Goal: Task Accomplishment & Management: Complete application form

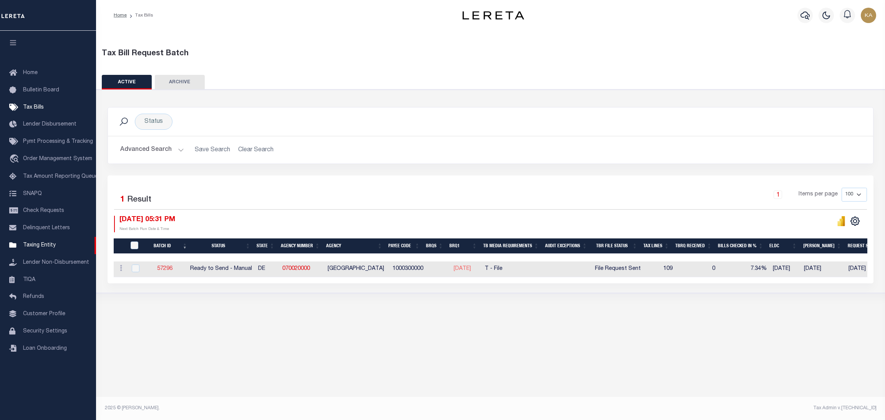
click at [167, 269] on link "57296" at bounding box center [164, 268] width 15 height 5
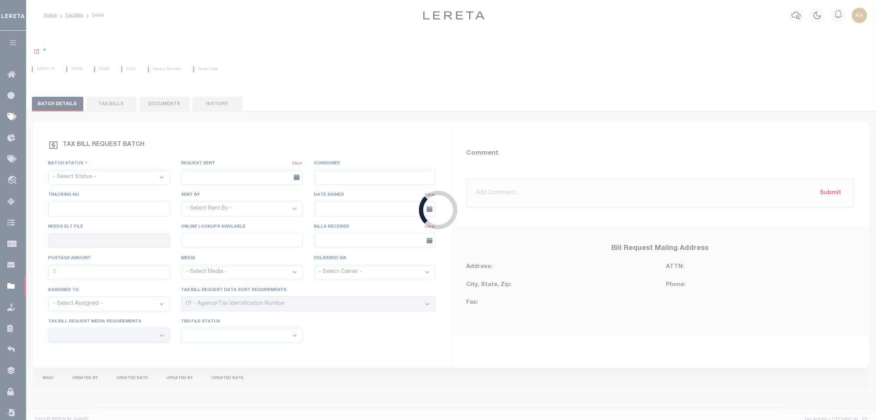
select select "RTS"
type input "[DATE]"
select select "Tharangini [PERSON_NAME]"
type input "Yes"
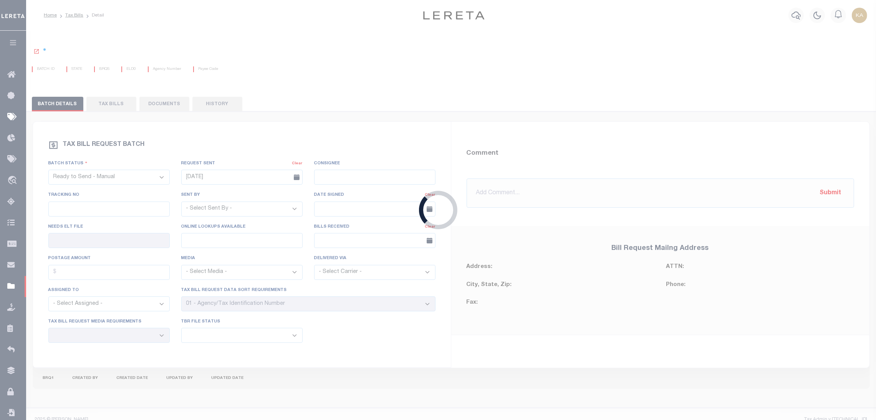
select select "27"
select select "22"
select select "3"
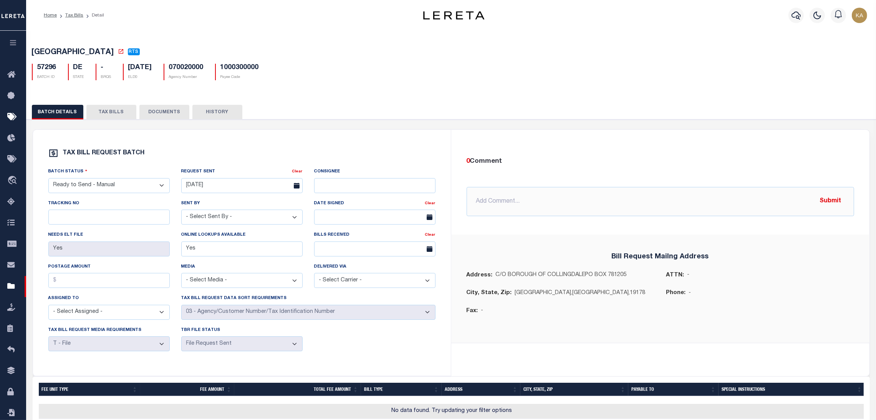
click at [98, 109] on button "TAX BILLS" at bounding box center [111, 112] width 50 height 15
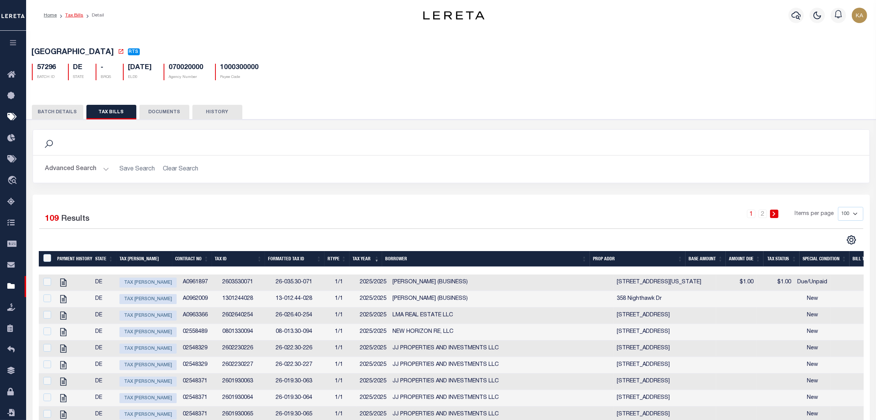
click at [72, 17] on link "Tax Bills" at bounding box center [74, 15] width 18 height 5
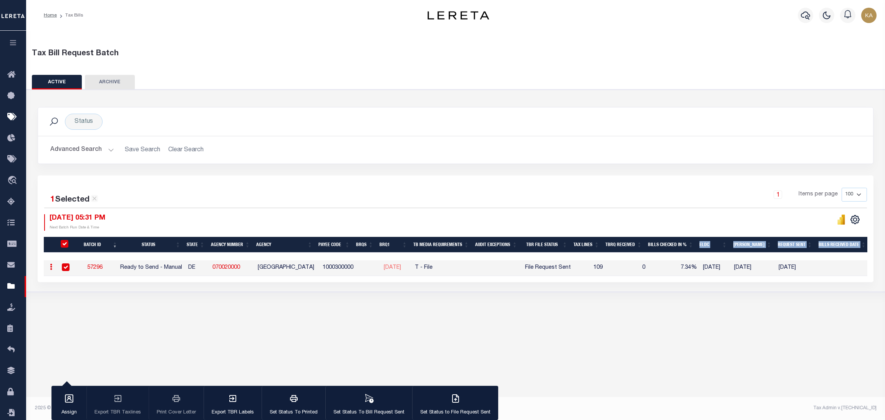
drag, startPoint x: 612, startPoint y: 255, endPoint x: 702, endPoint y: 248, distance: 90.4
click at [702, 248] on div "Batch ID Status State Agency Number Agency Payee Code BRQS BRQ1 TB Media Requir…" at bounding box center [455, 256] width 823 height 39
